Goal: Task Accomplishment & Management: Manage account settings

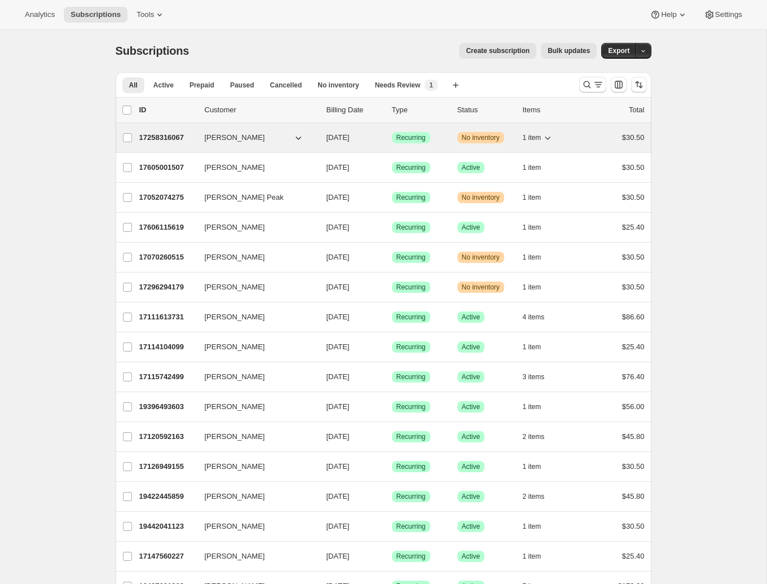
click at [542, 139] on button "1 item" at bounding box center [538, 138] width 31 height 16
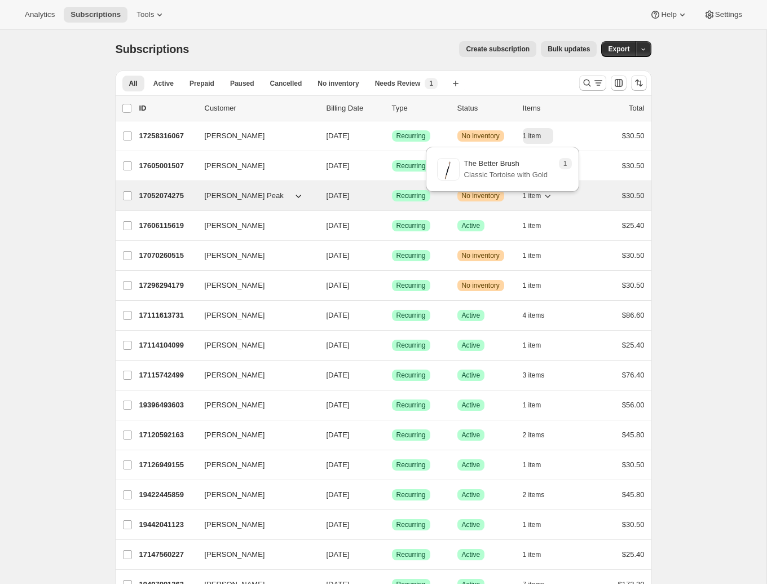
click at [542, 203] on button "1 item" at bounding box center [538, 196] width 31 height 16
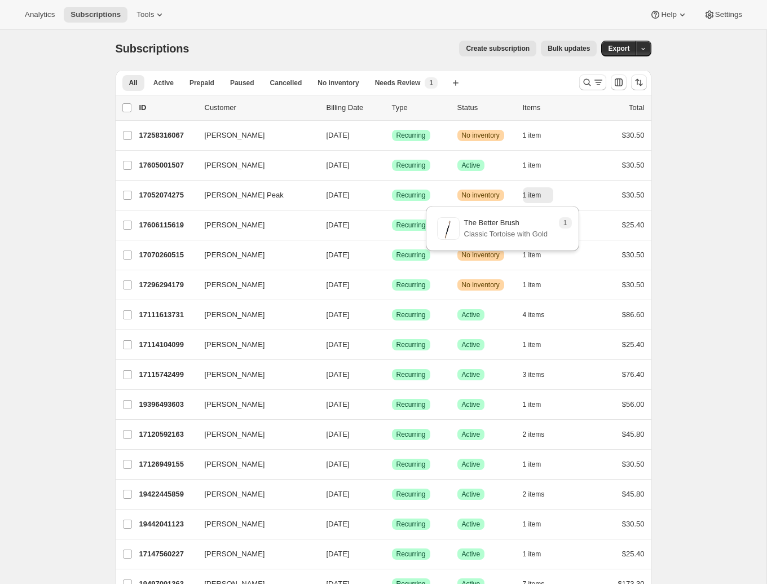
click at [546, 257] on div "1 The Better Brush Classic Tortoise with Gold" at bounding box center [502, 231] width 162 height 57
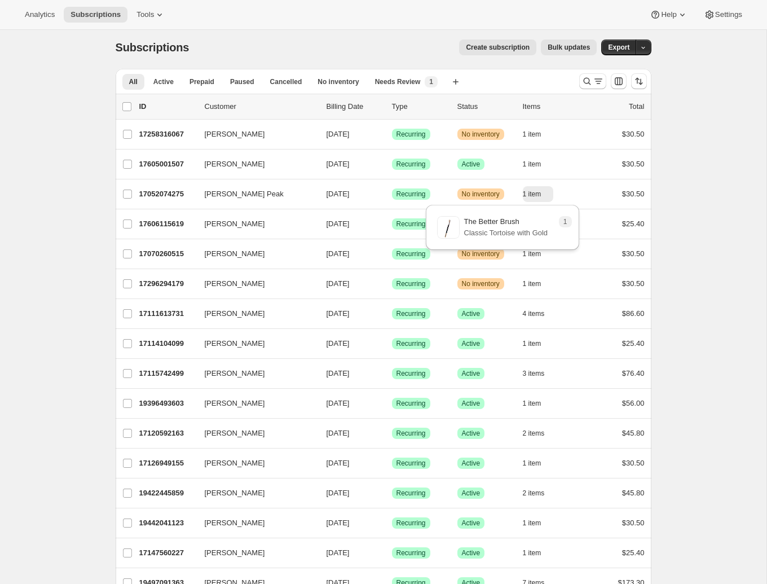
scroll to position [3, 0]
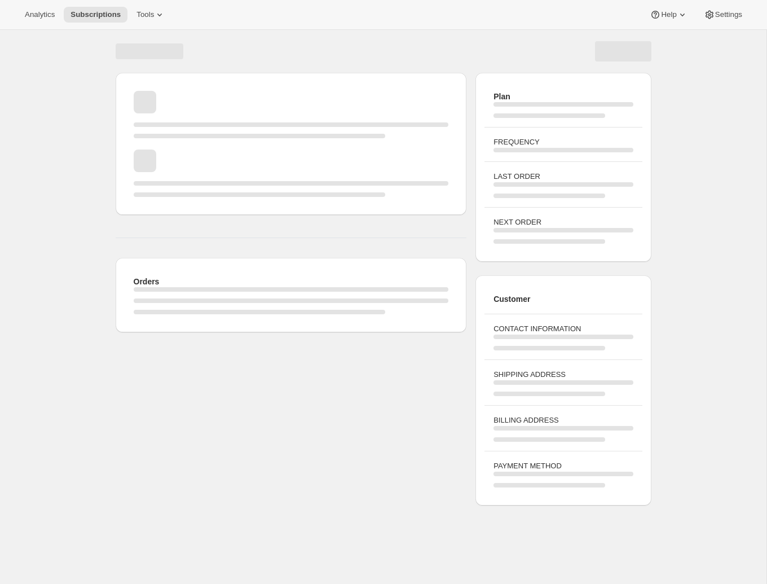
click at [538, 256] on div "Plan FREQUENCY LAST ORDER NEXT ORDER" at bounding box center [563, 167] width 175 height 189
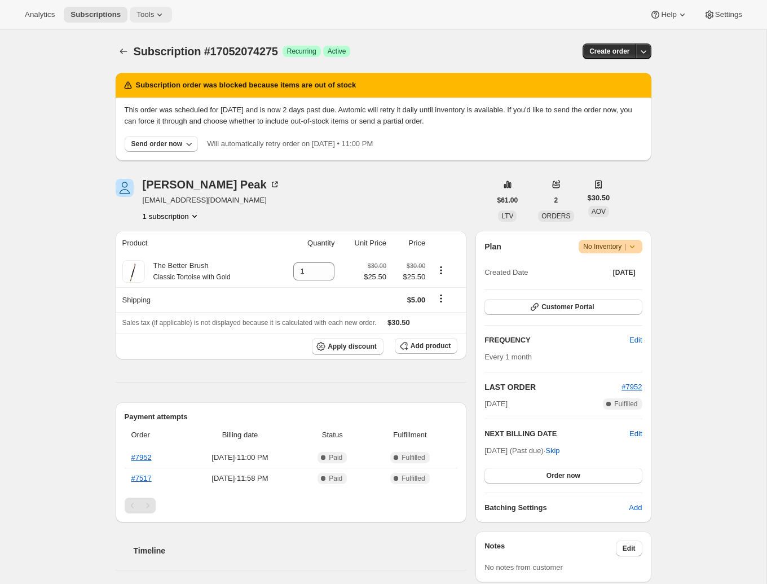
click at [152, 21] on button "Tools" at bounding box center [151, 15] width 42 height 16
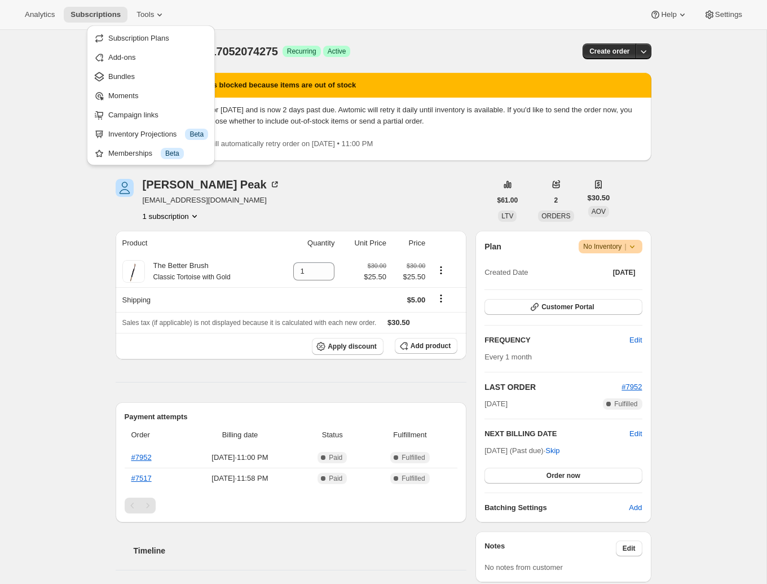
click at [275, 201] on div "[PERSON_NAME] Peak [EMAIL_ADDRESS][DOMAIN_NAME] 1 subscription" at bounding box center [303, 200] width 375 height 43
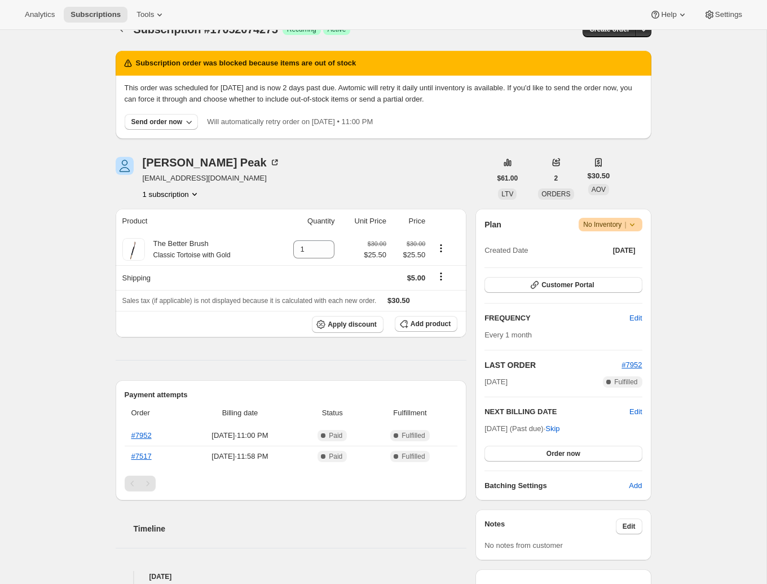
scroll to position [135, 0]
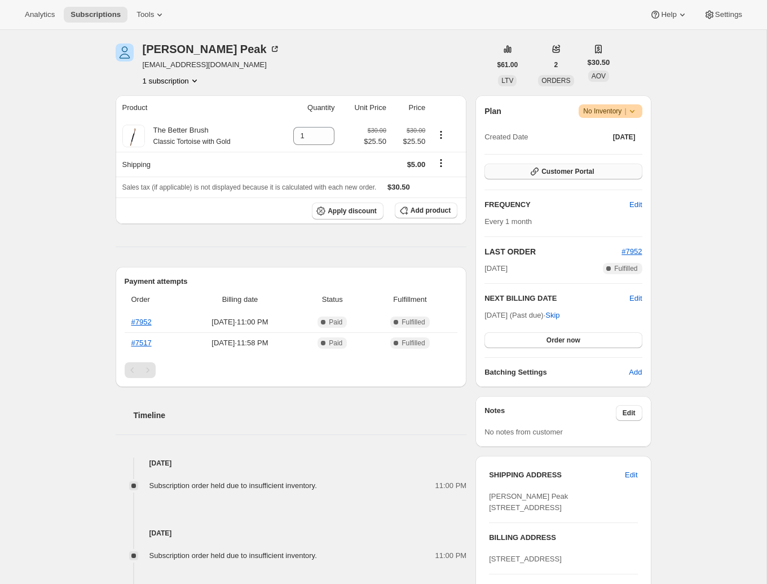
click at [572, 175] on span "Customer Portal" at bounding box center [568, 171] width 52 height 9
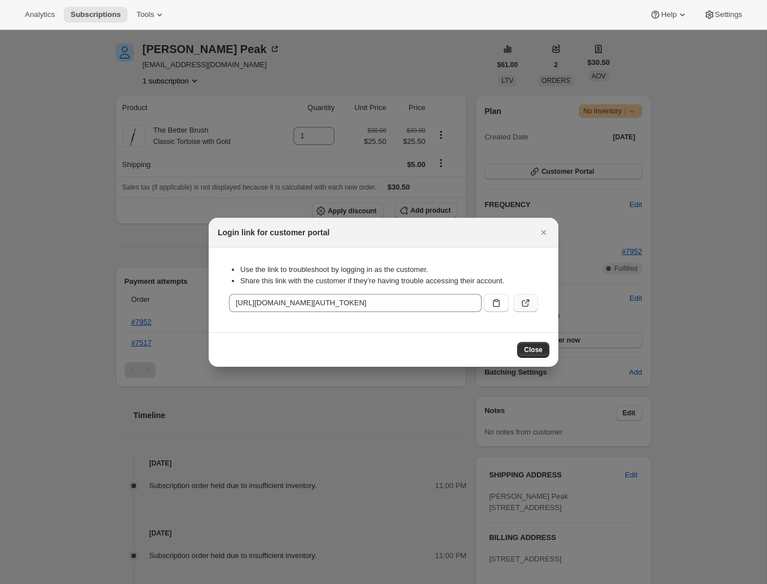
click at [522, 304] on icon ":rc2:" at bounding box center [525, 303] width 7 height 7
click at [537, 350] on span "Close" at bounding box center [533, 349] width 19 height 9
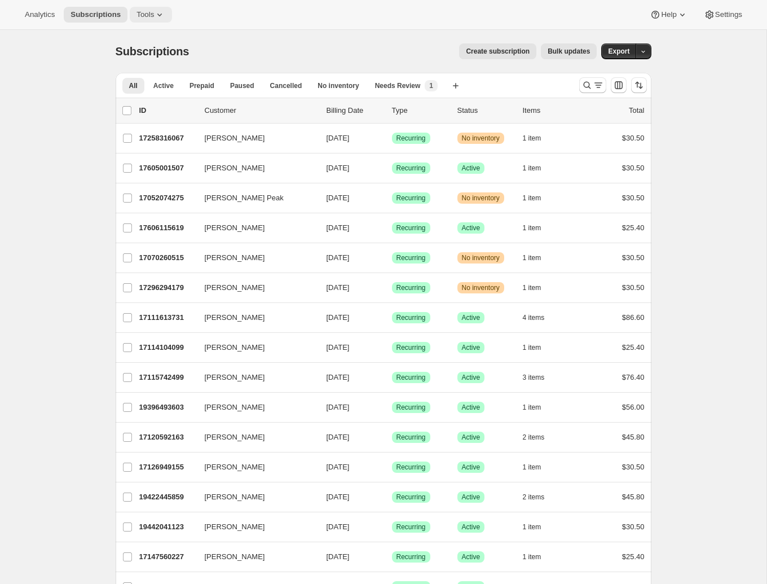
click at [153, 11] on span "Tools" at bounding box center [145, 14] width 17 height 9
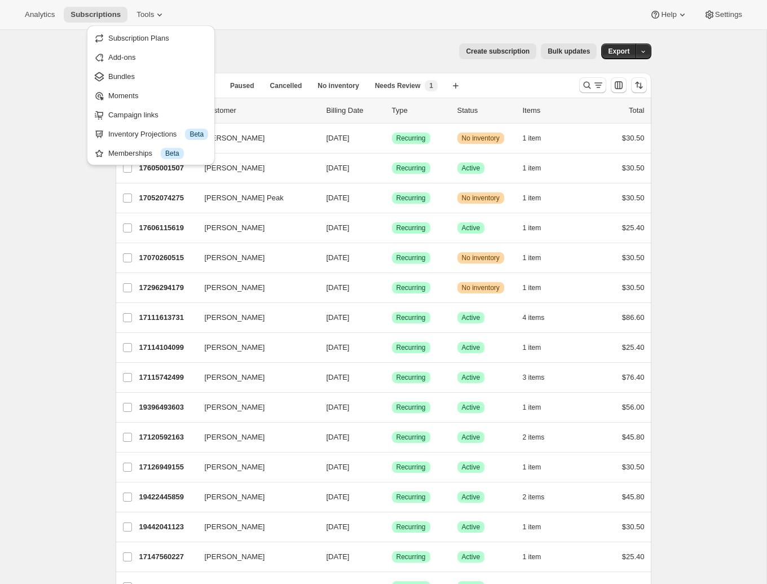
click at [160, 98] on span "Moments" at bounding box center [158, 95] width 100 height 11
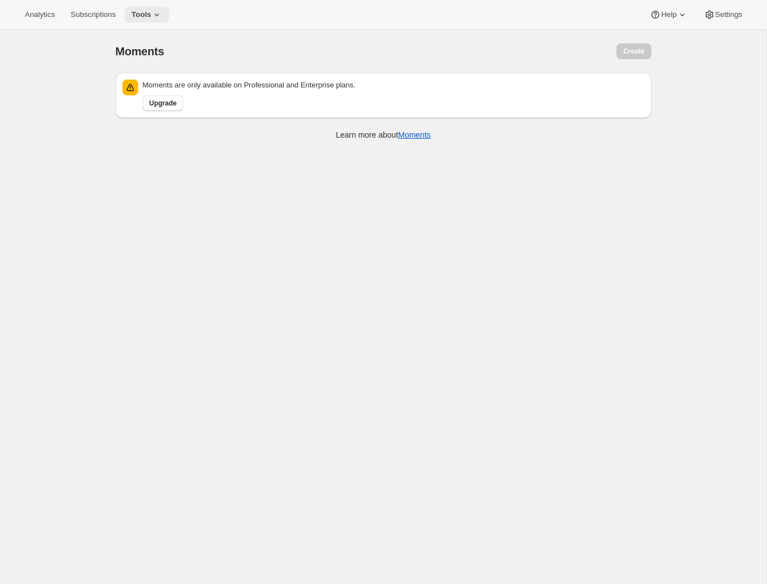
click at [158, 15] on icon at bounding box center [156, 14] width 11 height 11
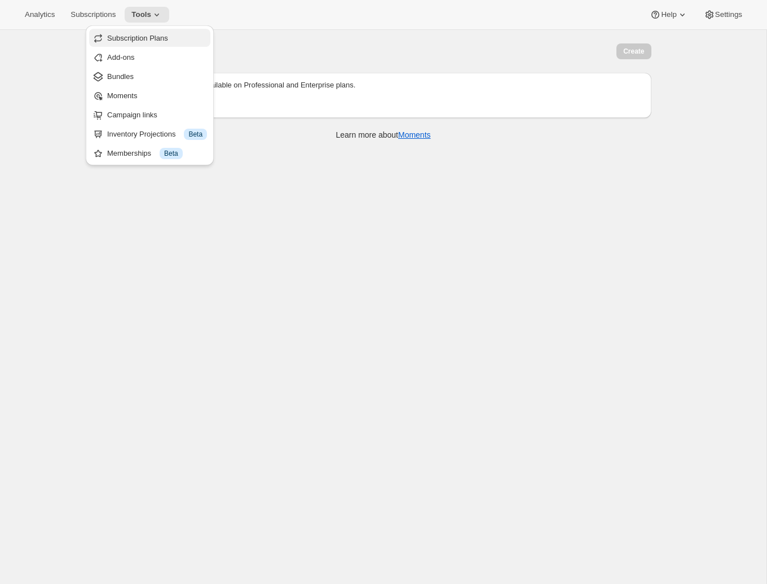
click at [154, 41] on span "Subscription Plans" at bounding box center [137, 38] width 61 height 8
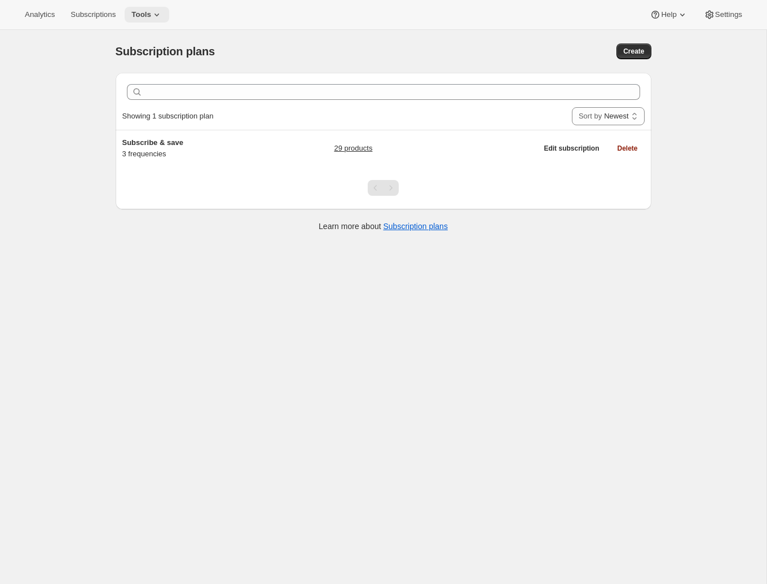
click at [150, 19] on button "Tools" at bounding box center [147, 15] width 45 height 16
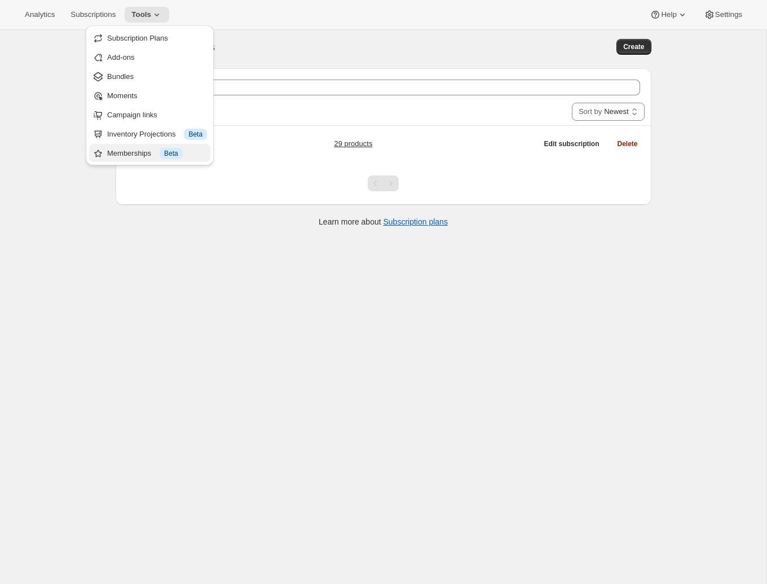
click at [157, 148] on div "Memberships Info Beta" at bounding box center [157, 153] width 100 height 11
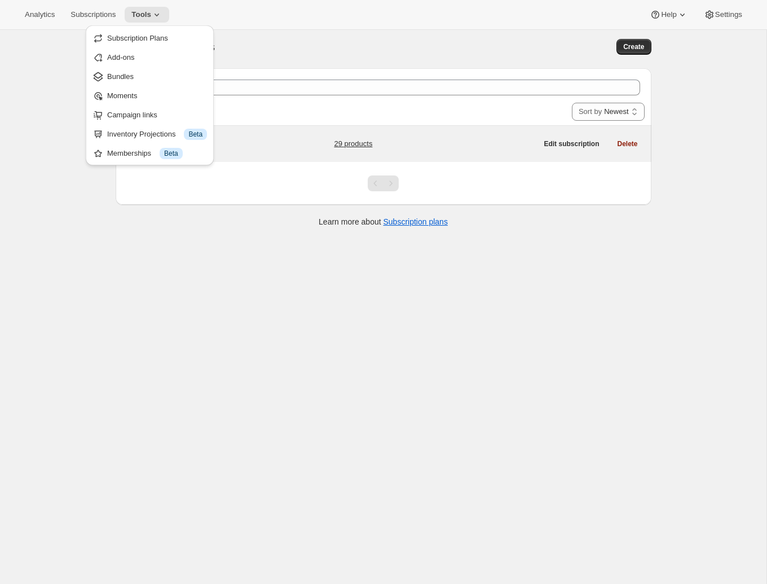
scroll to position [2, 0]
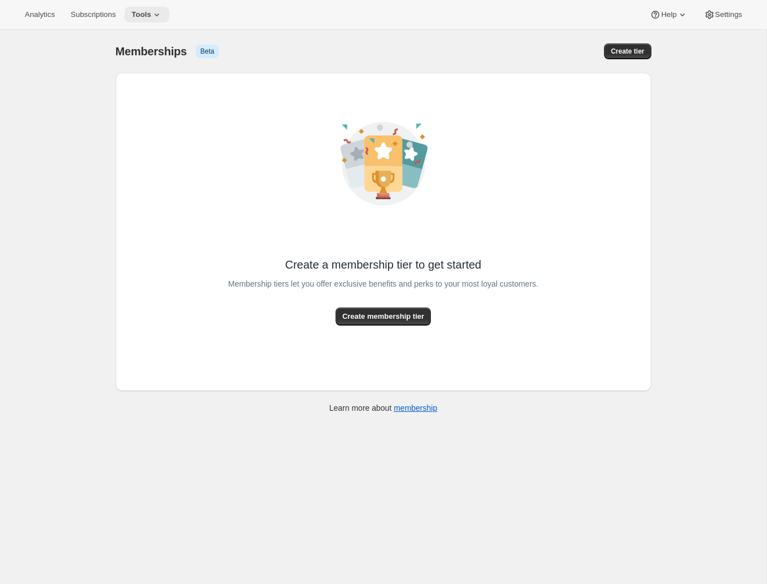
click at [148, 16] on span "Tools" at bounding box center [141, 14] width 20 height 9
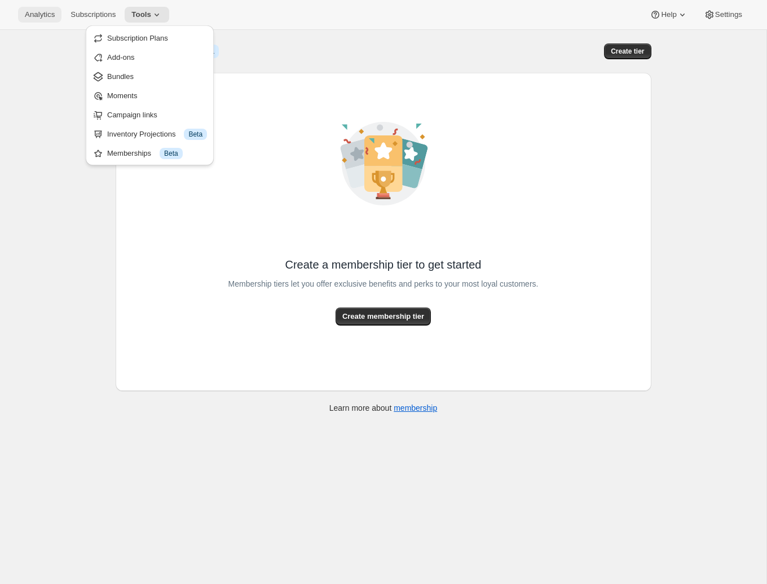
click at [44, 17] on span "Analytics" at bounding box center [40, 14] width 30 height 9
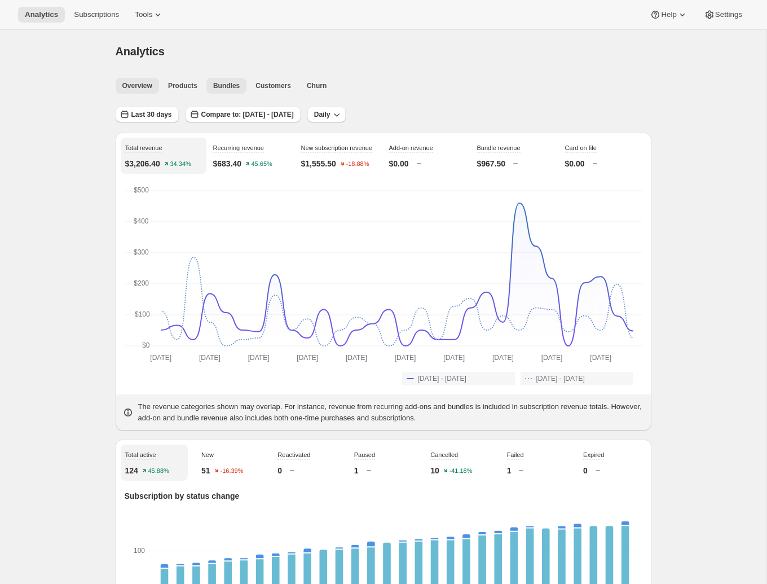
click at [236, 90] on span "Bundles" at bounding box center [226, 85] width 27 height 9
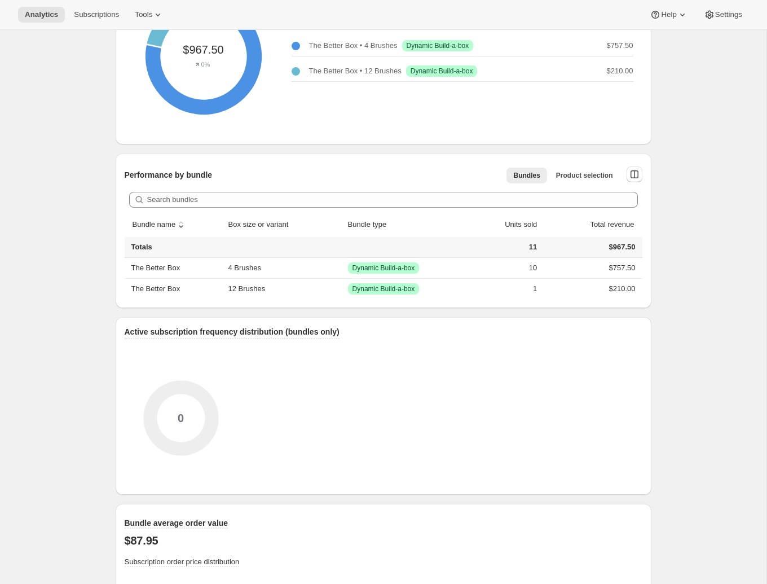
scroll to position [79, 0]
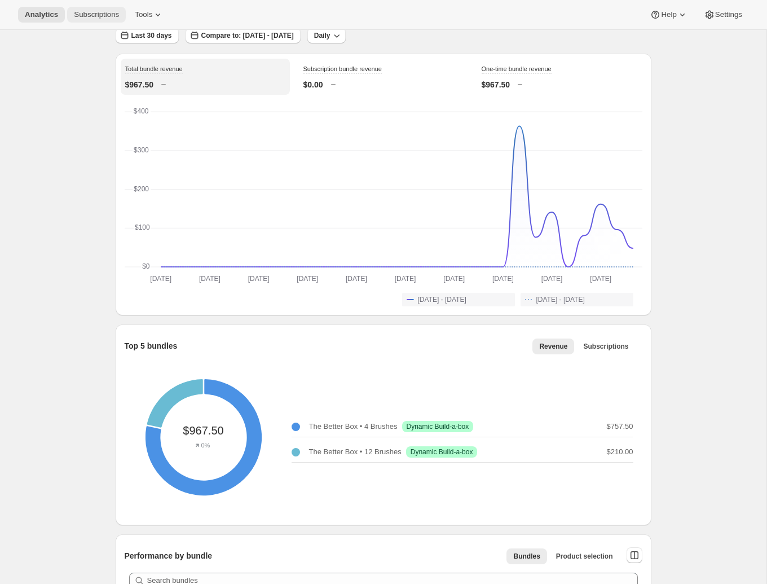
click at [100, 14] on span "Subscriptions" at bounding box center [96, 14] width 45 height 9
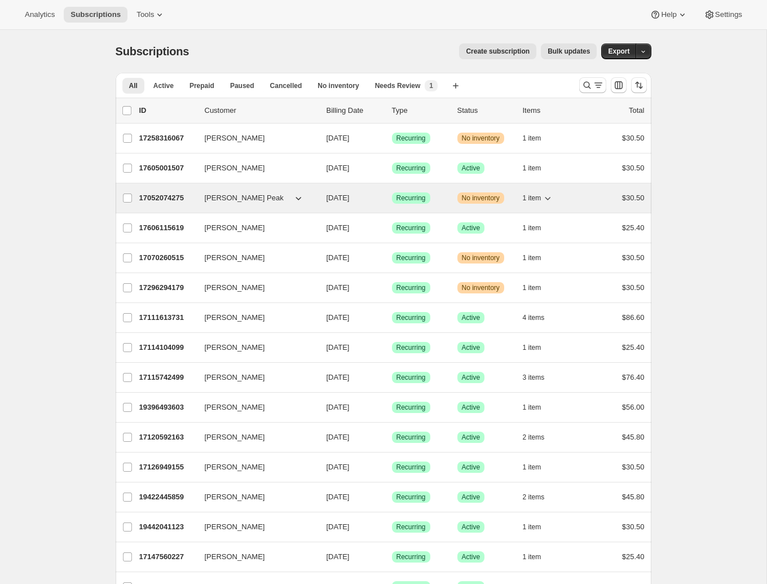
click at [298, 199] on icon "button" at bounding box center [299, 198] width 6 height 3
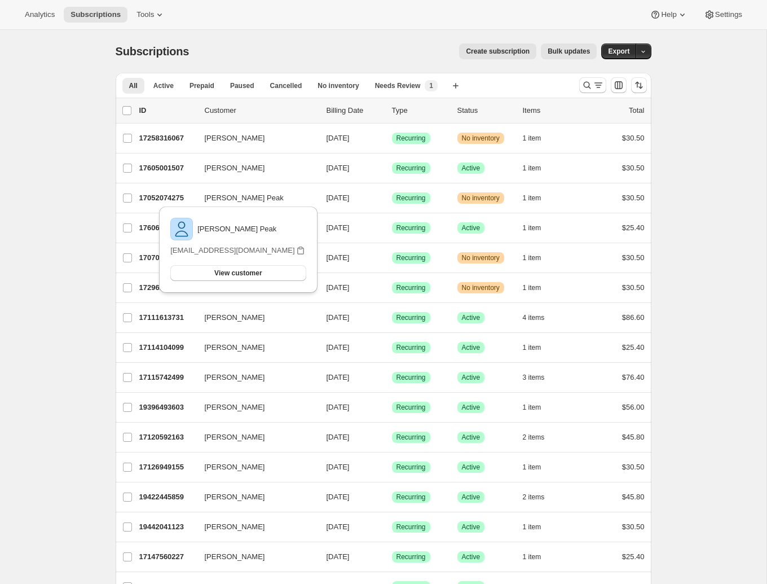
click at [406, 89] on span "Needs Review" at bounding box center [398, 85] width 46 height 9
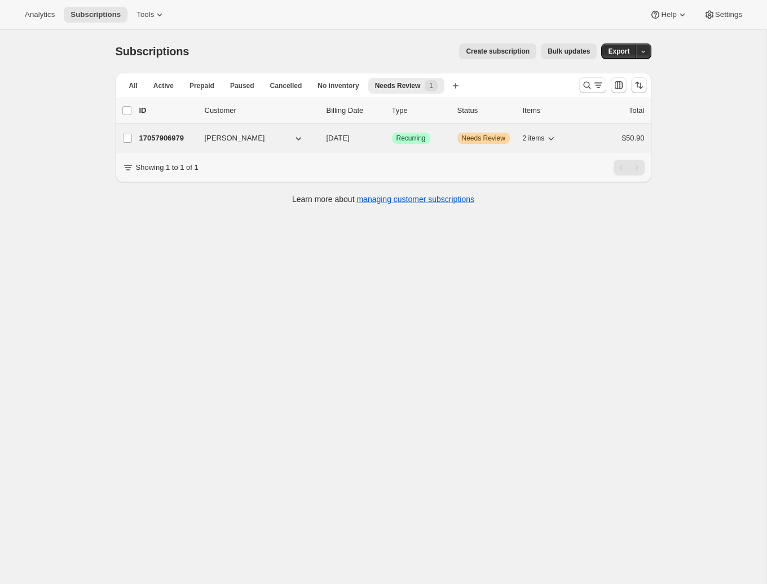
click at [490, 139] on span "Needs Review" at bounding box center [483, 138] width 43 height 9
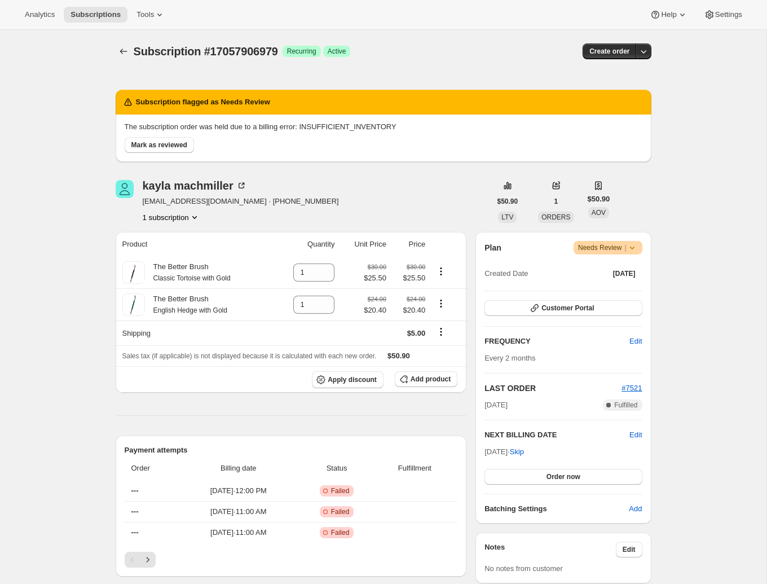
click at [633, 246] on icon at bounding box center [632, 247] width 11 height 11
click at [665, 245] on div "Subscription #17057906979. This page is ready Subscription #17057906979 Success…" at bounding box center [383, 461] width 767 height 862
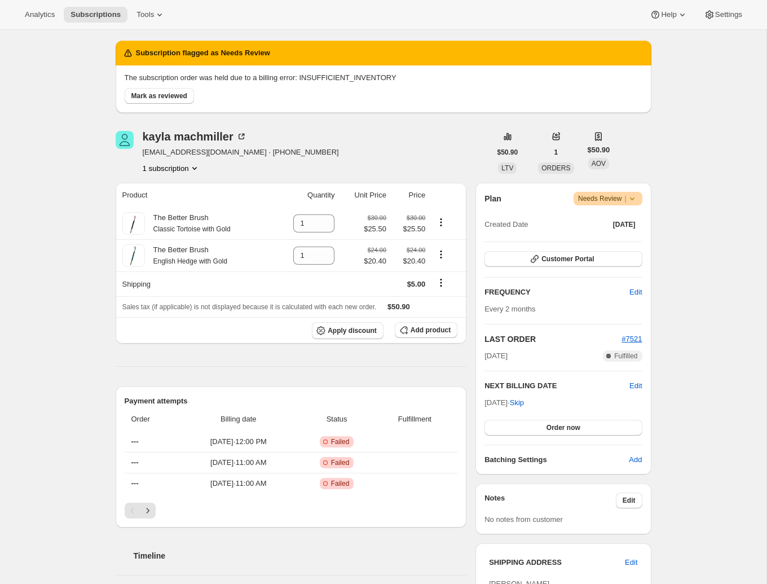
scroll to position [72, 0]
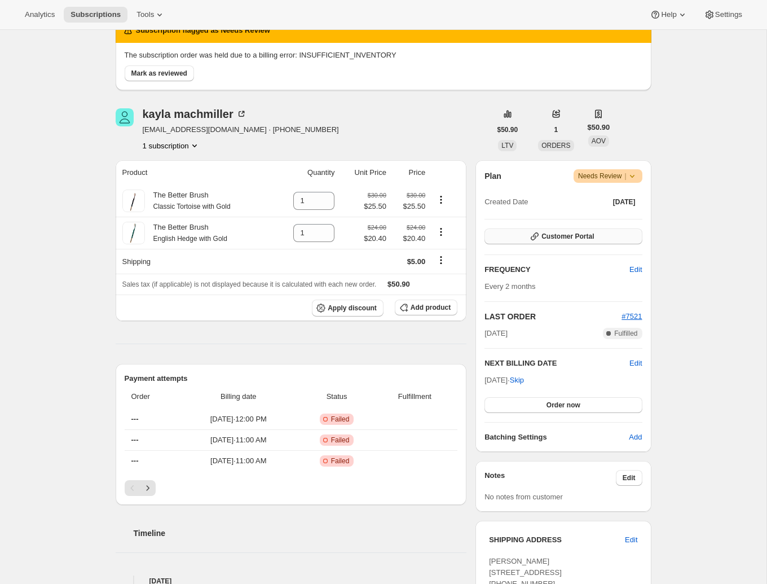
click at [535, 236] on icon "button" at bounding box center [535, 236] width 8 height 8
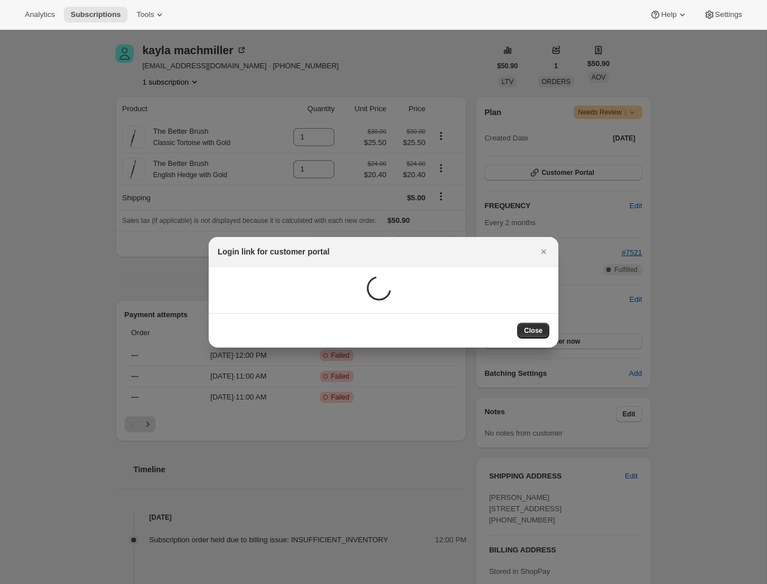
scroll to position [0, 0]
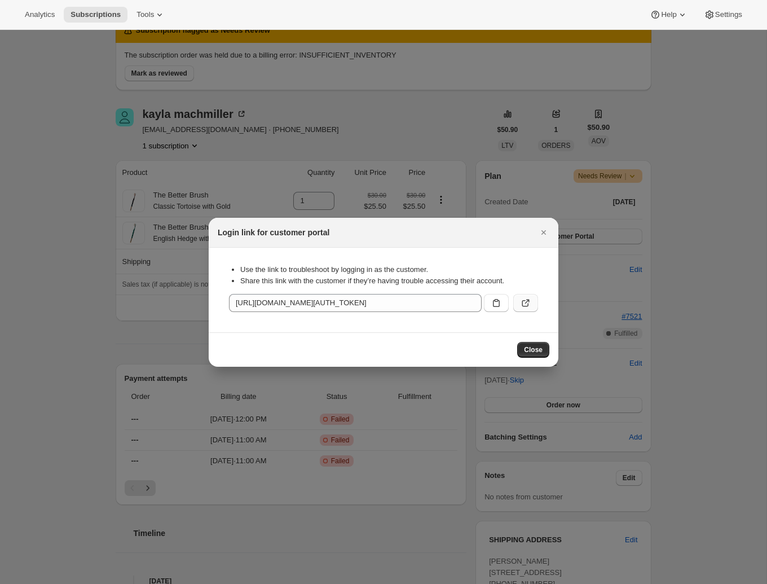
click at [528, 301] on icon ":r172:" at bounding box center [525, 302] width 11 height 11
click at [537, 351] on span "Close" at bounding box center [533, 349] width 19 height 9
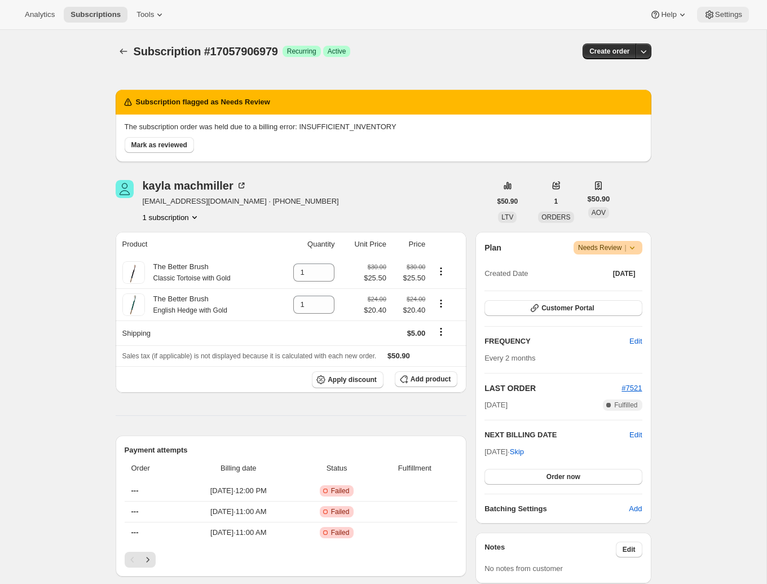
click at [727, 14] on span "Settings" at bounding box center [728, 14] width 27 height 9
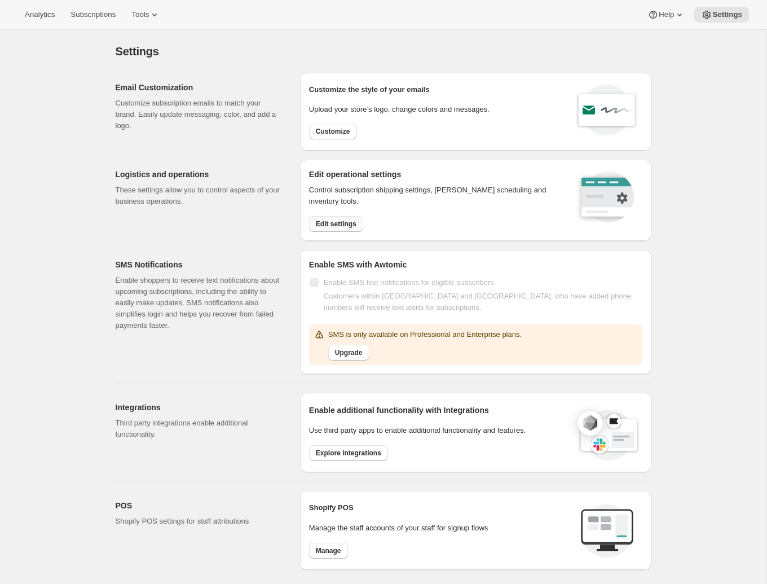
click at [346, 223] on span "Edit settings" at bounding box center [336, 223] width 41 height 9
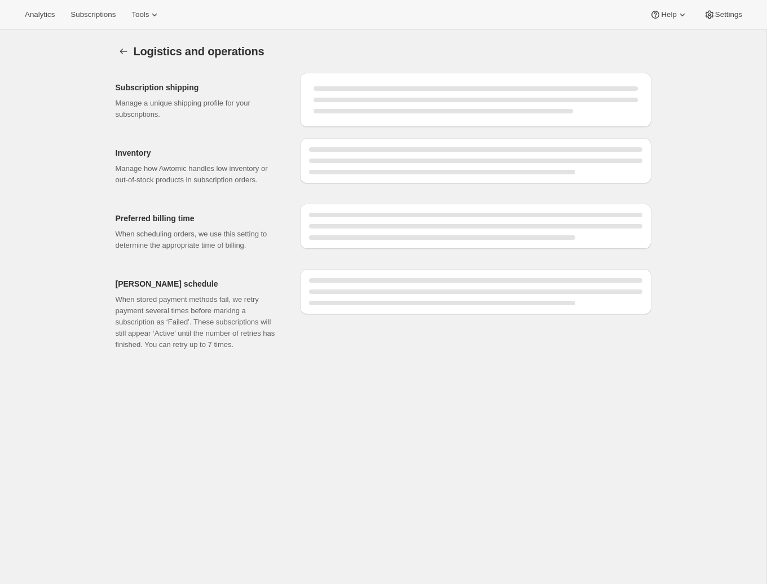
select select "DAY"
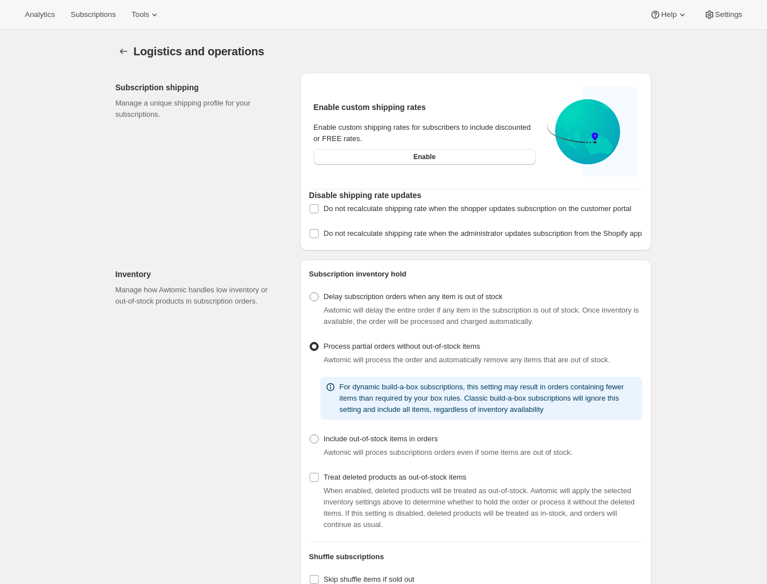
scroll to position [15, 0]
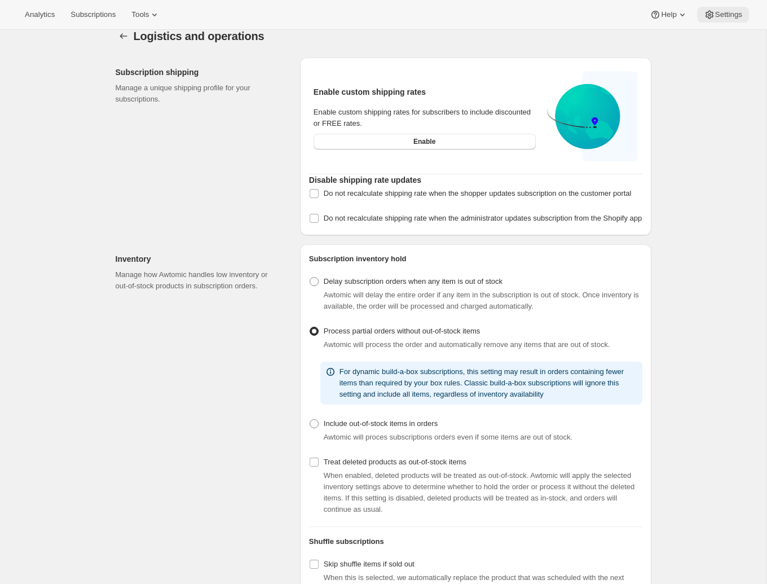
click at [724, 11] on span "Settings" at bounding box center [728, 14] width 27 height 9
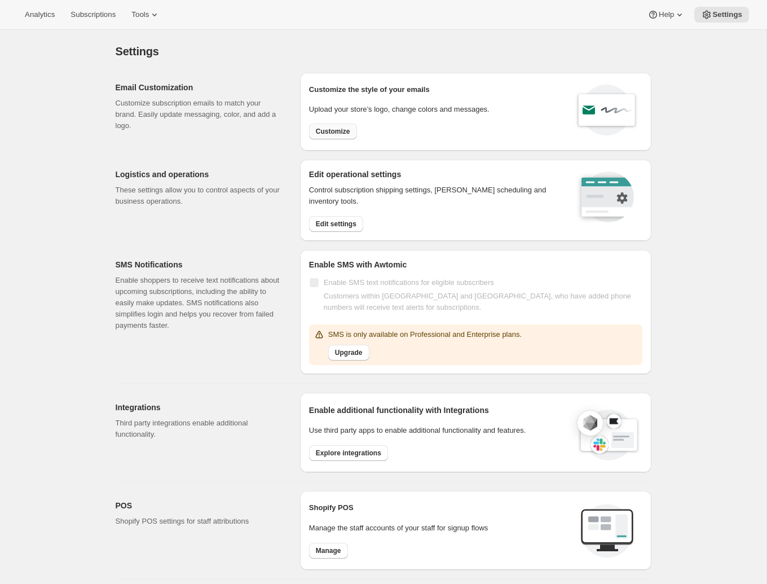
click at [337, 132] on span "Customize" at bounding box center [333, 131] width 34 height 9
select select "subscriptionMessage"
select select "5"
select select "15"
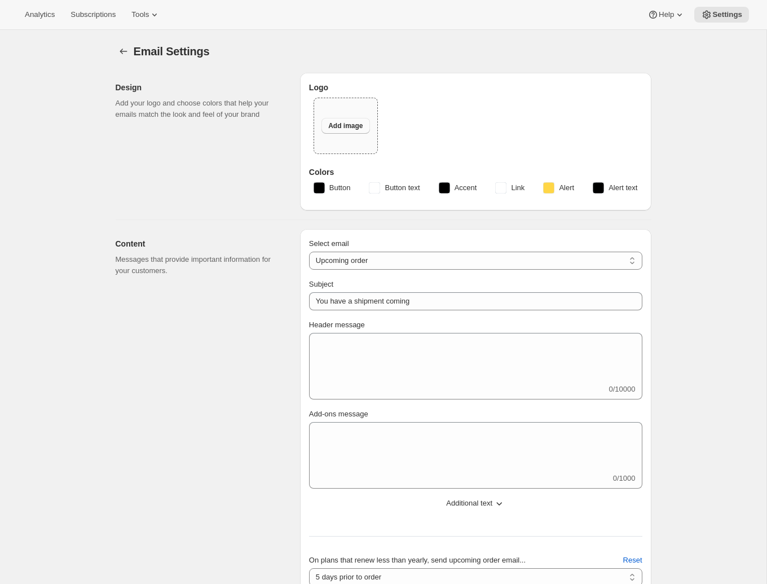
type input "Your next brush is on deck!"
type textarea "Heads up — your next [PERSON_NAME] shipment is set to go out soon! Want to swit…"
type input "[PERSON_NAME]"
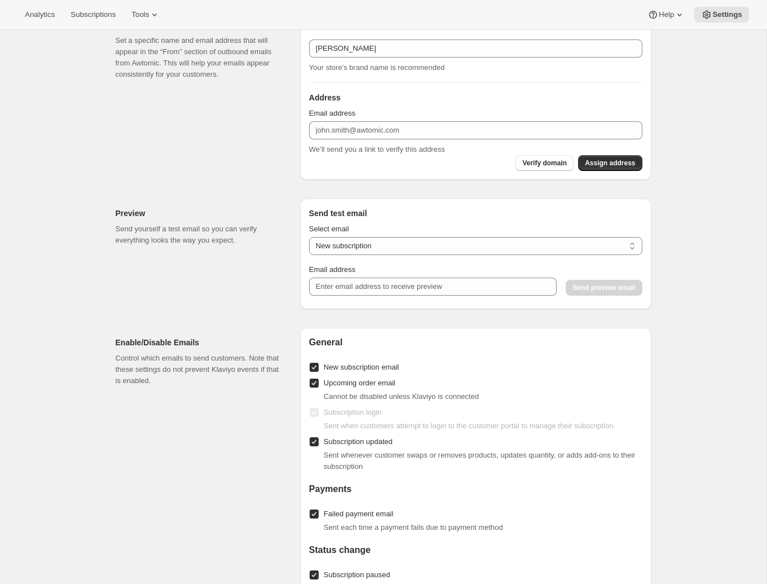
scroll to position [726, 0]
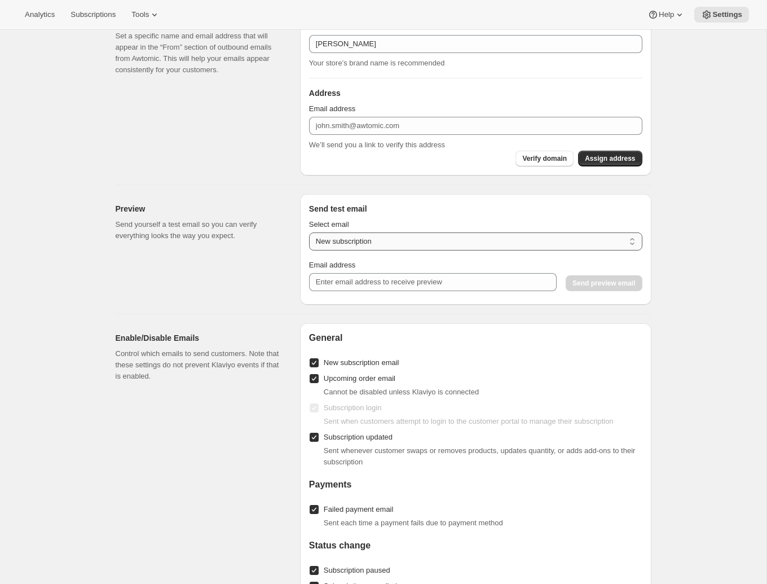
click at [357, 247] on select "New subscription Upcoming order Payment failure Delayed subscription Updated su…" at bounding box center [475, 241] width 333 height 18
select select "upcoming-subscription_delayed"
click at [309, 232] on select "New subscription Upcoming order Payment failure Delayed subscription Updated su…" at bounding box center [475, 241] width 333 height 18
click at [367, 283] on input "Email address" at bounding box center [433, 282] width 248 height 18
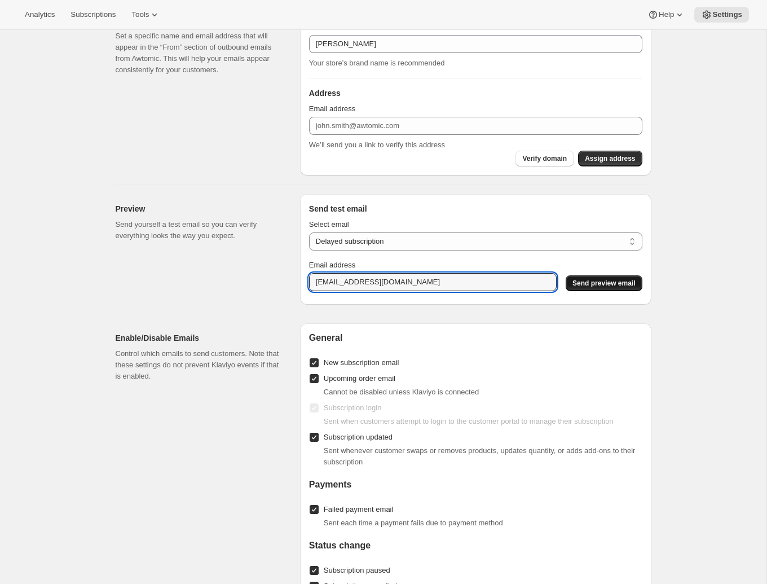
type input "[EMAIL_ADDRESS][DOMAIN_NAME]"
click at [624, 282] on span "Send preview email" at bounding box center [604, 283] width 63 height 9
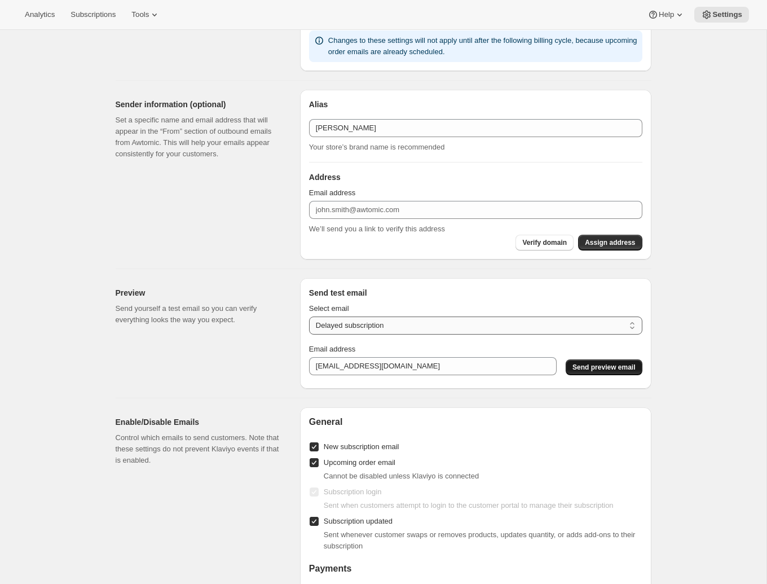
scroll to position [643, 0]
click at [421, 326] on select "New subscription Upcoming order Payment failure Delayed subscription Updated su…" at bounding box center [475, 324] width 333 height 18
select select "upcoming-subscription"
click at [309, 315] on select "New subscription Upcoming order Payment failure Delayed subscription Updated su…" at bounding box center [475, 324] width 333 height 18
click at [607, 364] on span "Send preview email" at bounding box center [604, 366] width 63 height 9
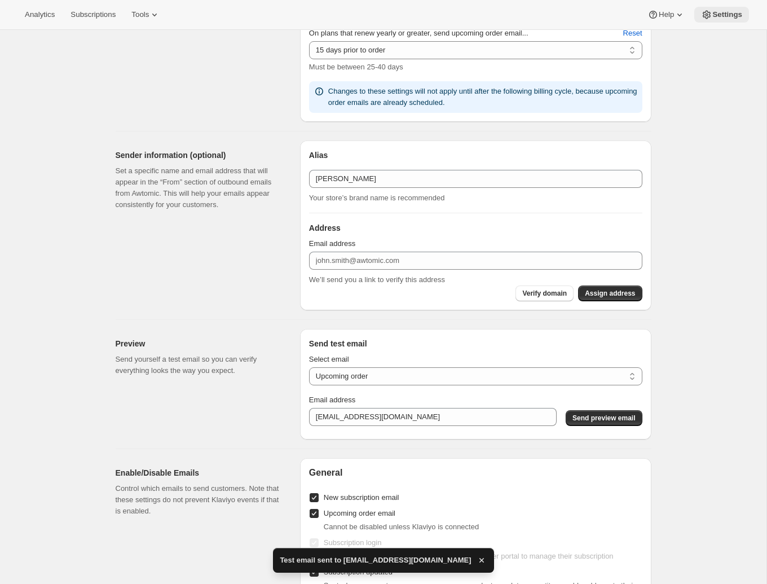
scroll to position [592, 0]
